Goal: Contribute content: Add original content to the website for others to see

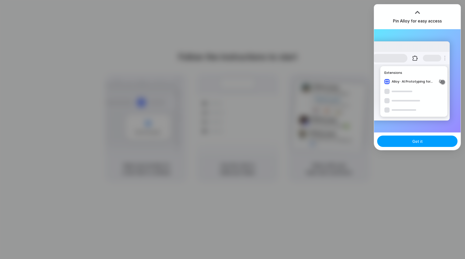
click at [411, 142] on button "Got it" at bounding box center [417, 141] width 80 height 11
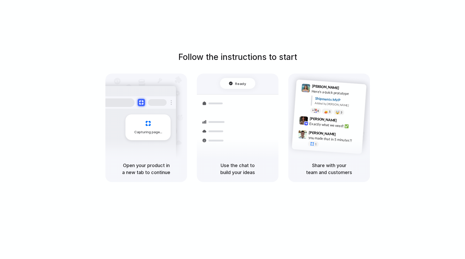
click at [274, 25] on div "Follow the instructions to start Capturing page Open your product in a new tab …" at bounding box center [237, 134] width 475 height 269
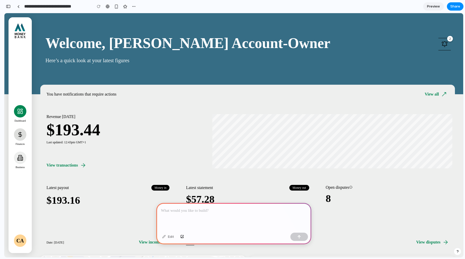
click at [19, 135] on icon "Primary" at bounding box center [20, 134] width 6 height 6
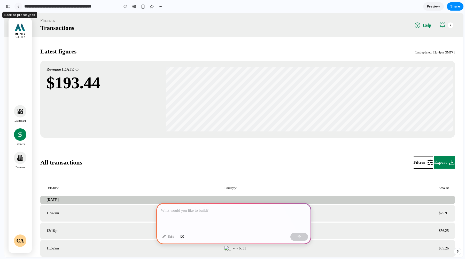
click at [20, 7] on link at bounding box center [18, 7] width 8 height 8
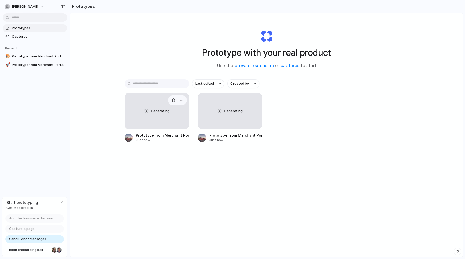
click at [163, 120] on div "Generating" at bounding box center [157, 111] width 64 height 36
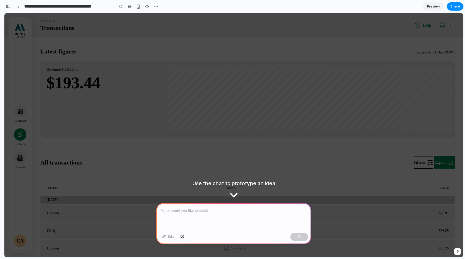
click at [252, 212] on p at bounding box center [234, 211] width 146 height 6
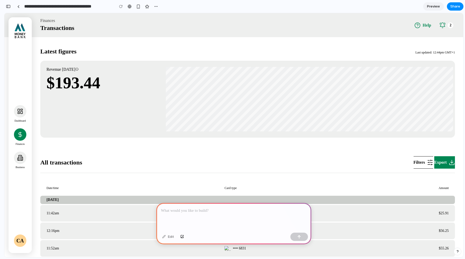
click at [219, 211] on p at bounding box center [234, 211] width 146 height 6
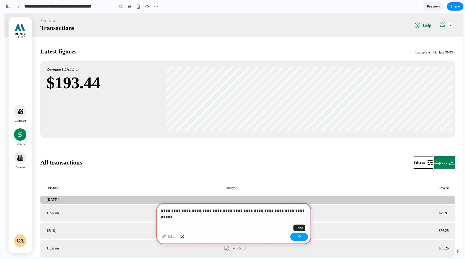
click at [299, 236] on div "button" at bounding box center [299, 237] width 4 height 4
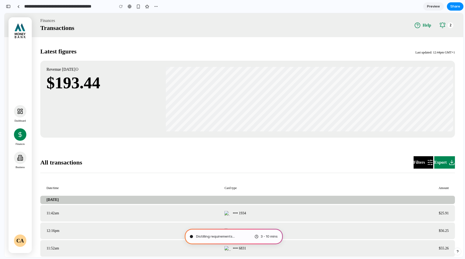
click at [421, 164] on button "Filters" at bounding box center [423, 162] width 20 height 12
click at [440, 160] on button "Export" at bounding box center [444, 162] width 21 height 12
click at [140, 7] on div "button" at bounding box center [138, 6] width 4 height 4
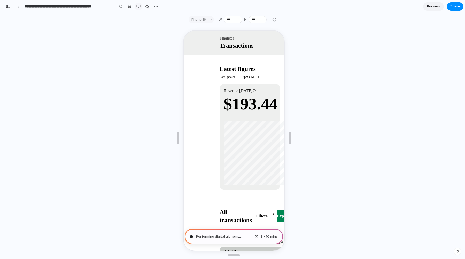
click at [137, 7] on div "button" at bounding box center [138, 6] width 4 height 4
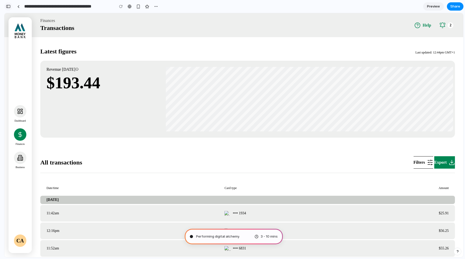
click at [7, 6] on div "button" at bounding box center [8, 7] width 5 height 4
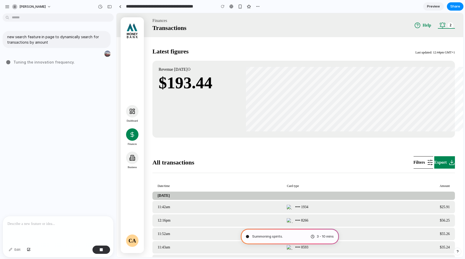
click at [449, 27] on div "2" at bounding box center [450, 25] width 6 height 6
click at [436, 5] on span "Preview" at bounding box center [433, 6] width 13 height 5
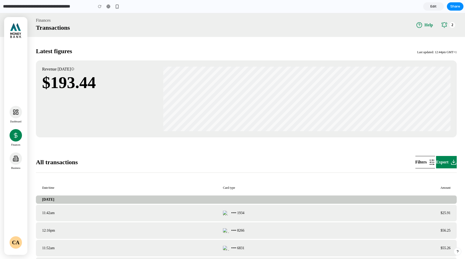
click at [435, 6] on span "Edit" at bounding box center [433, 6] width 6 height 5
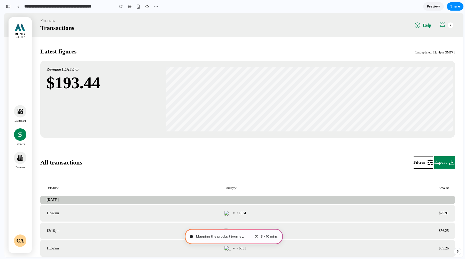
click at [435, 6] on span "Preview" at bounding box center [433, 6] width 13 height 5
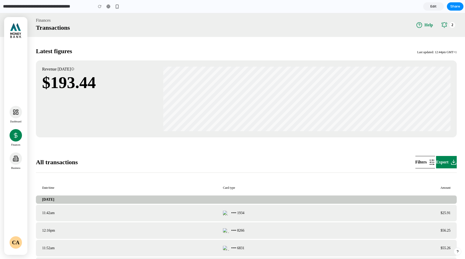
click at [435, 6] on span "Edit" at bounding box center [433, 6] width 6 height 5
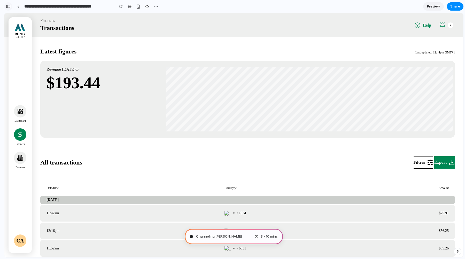
click at [9, 7] on div "button" at bounding box center [8, 7] width 5 height 4
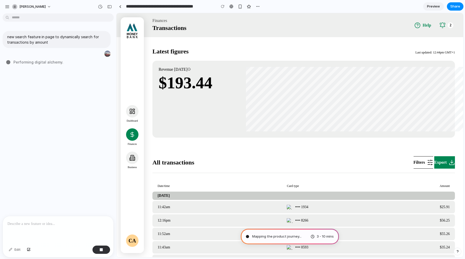
type input "**********"
